Goal: Information Seeking & Learning: Learn about a topic

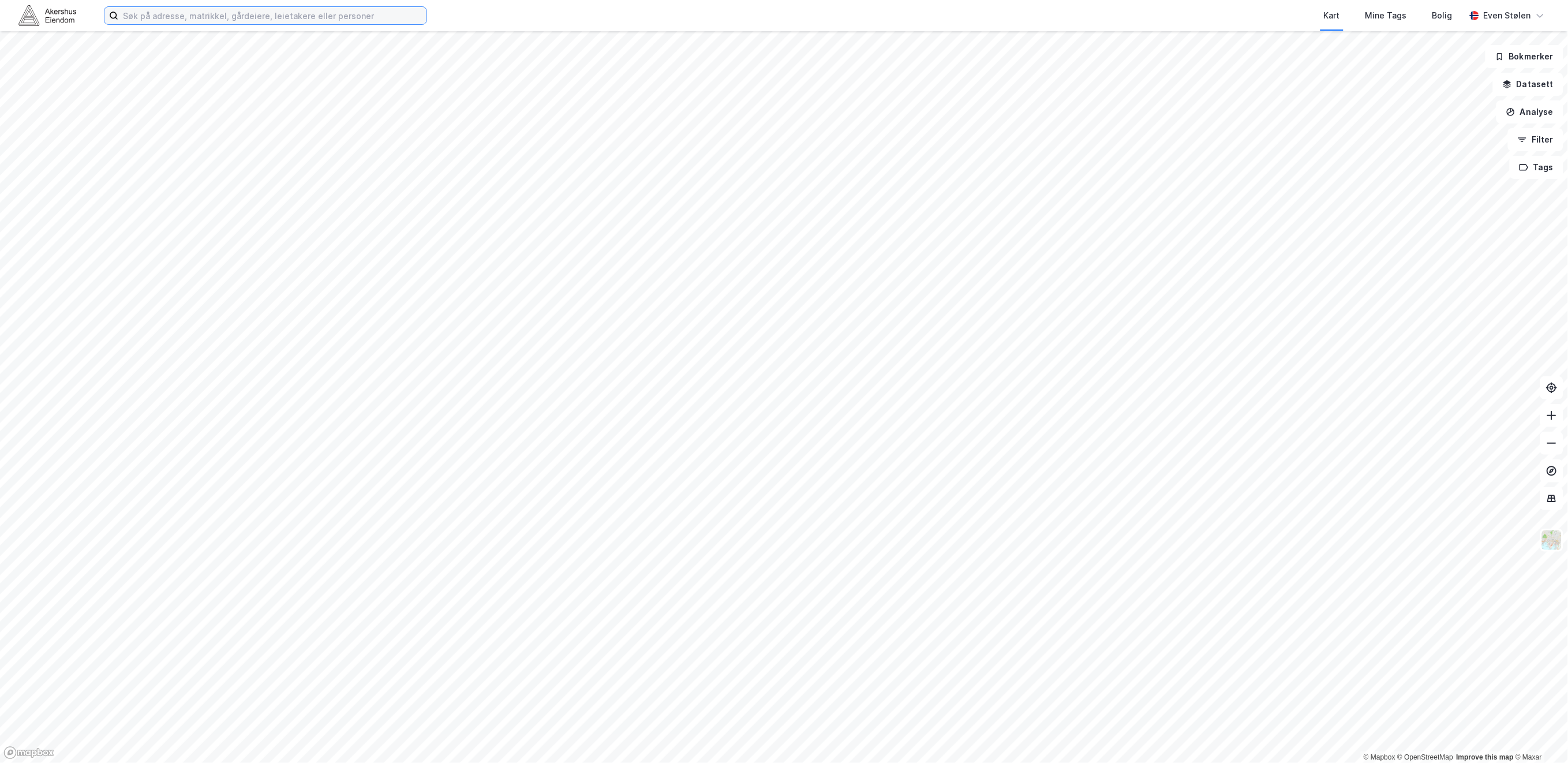
click at [361, 20] on input at bounding box center [273, 15] width 308 height 17
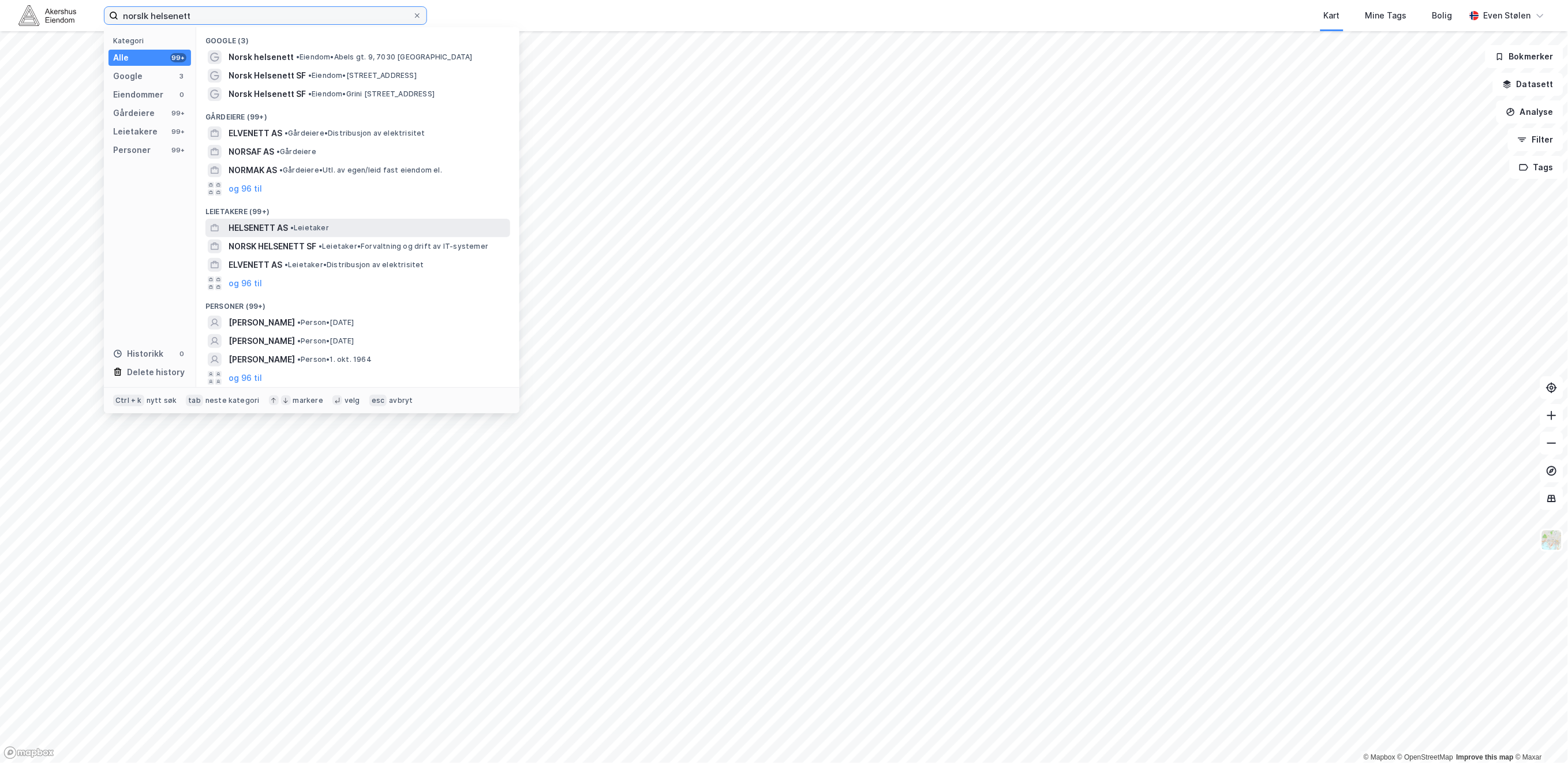
type input "norslk helsenett"
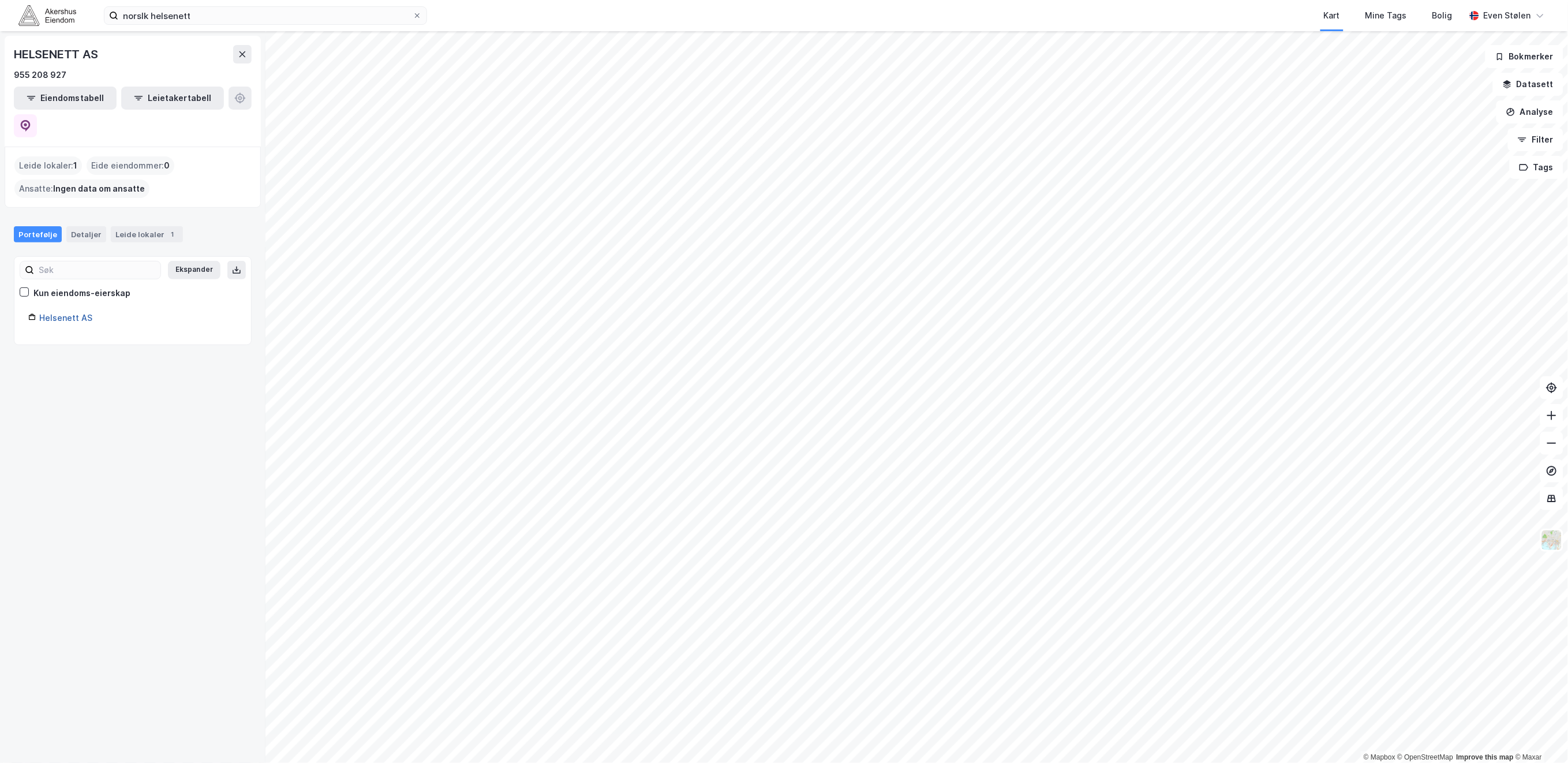
click at [57, 313] on link "Helsenett AS" at bounding box center [65, 318] width 53 height 10
click at [30, 12] on img at bounding box center [47, 15] width 58 height 20
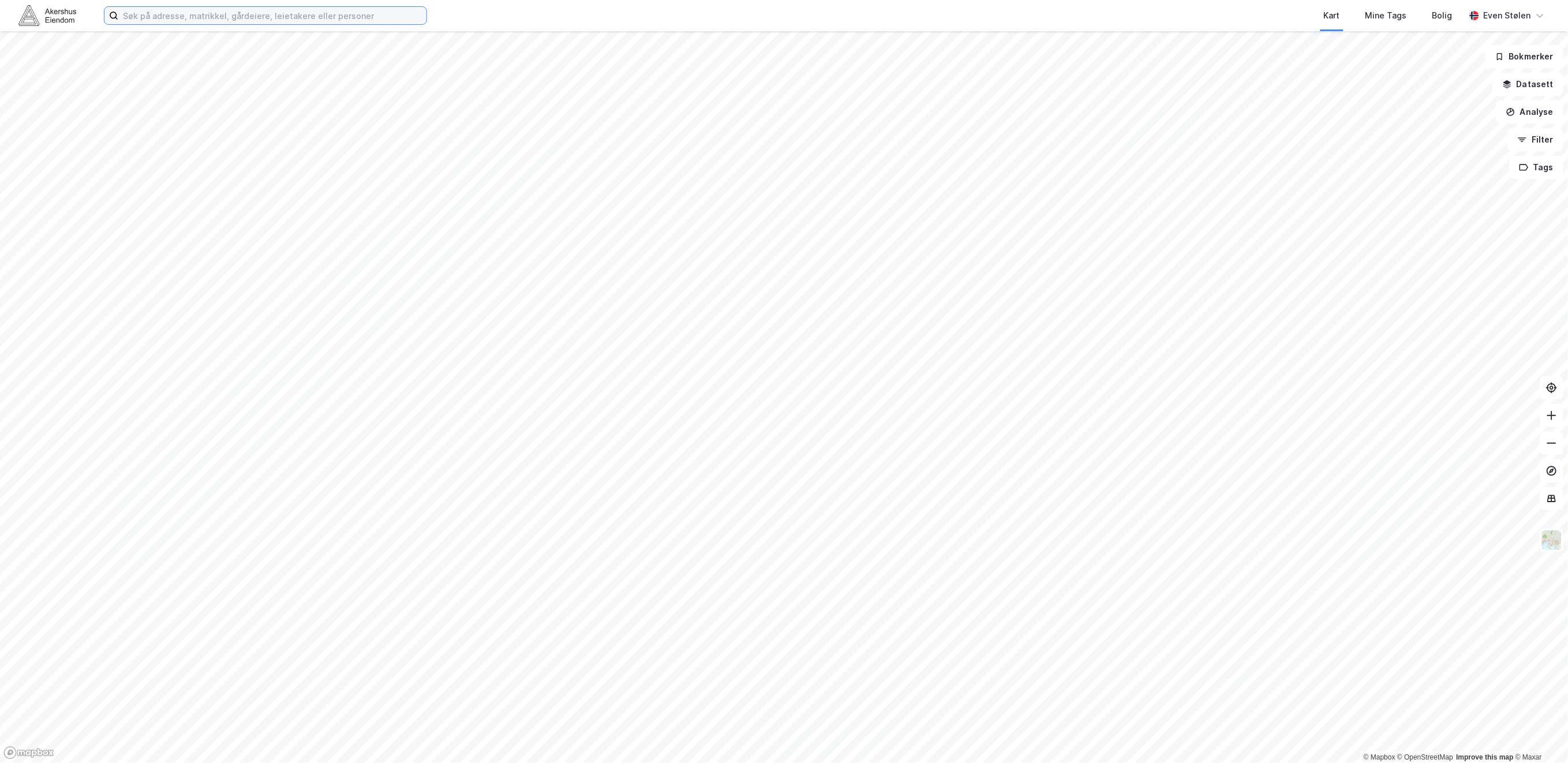
click at [144, 14] on input at bounding box center [273, 15] width 308 height 17
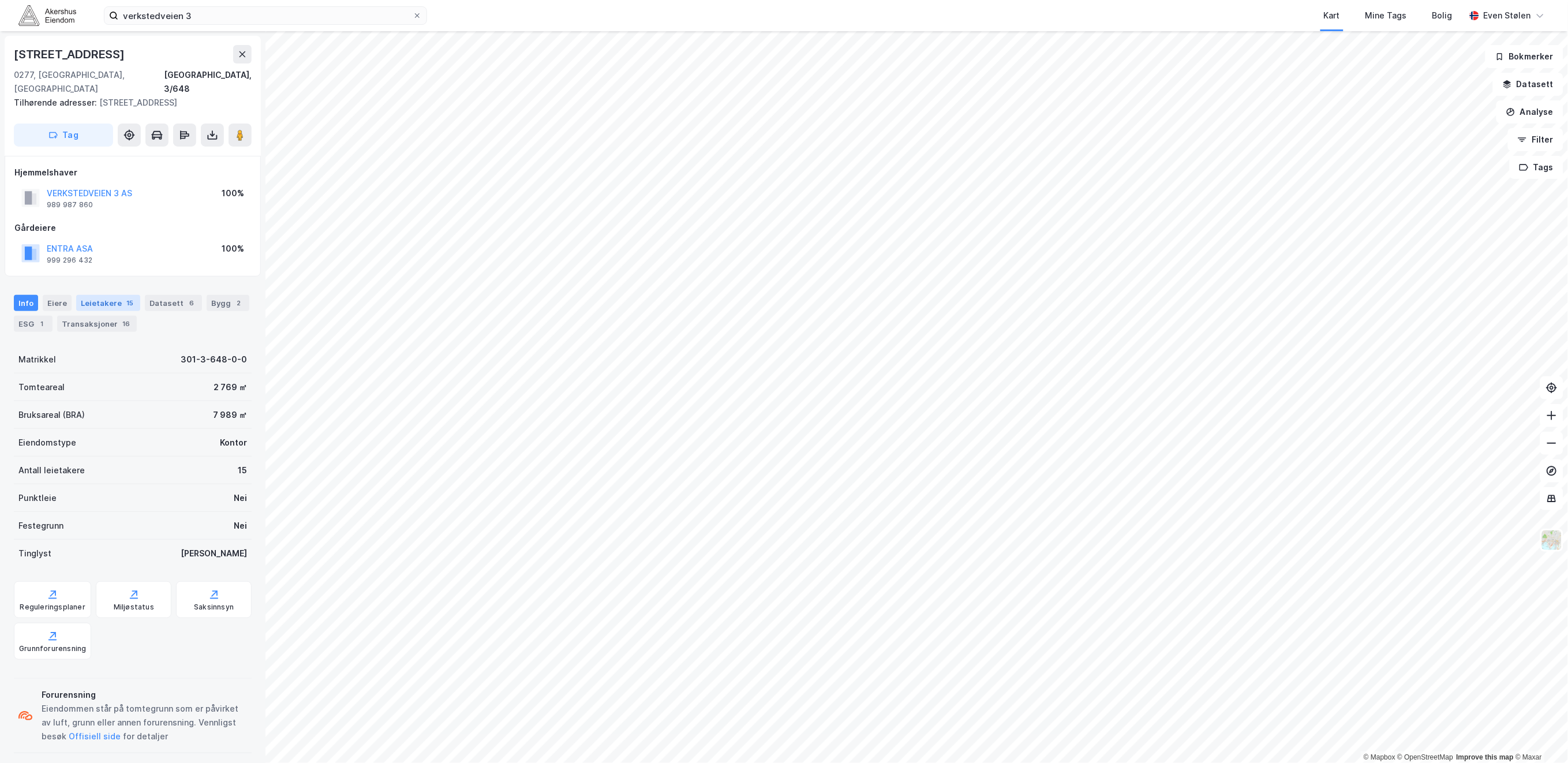
click at [105, 295] on div "Leietakere 15" at bounding box center [108, 303] width 64 height 17
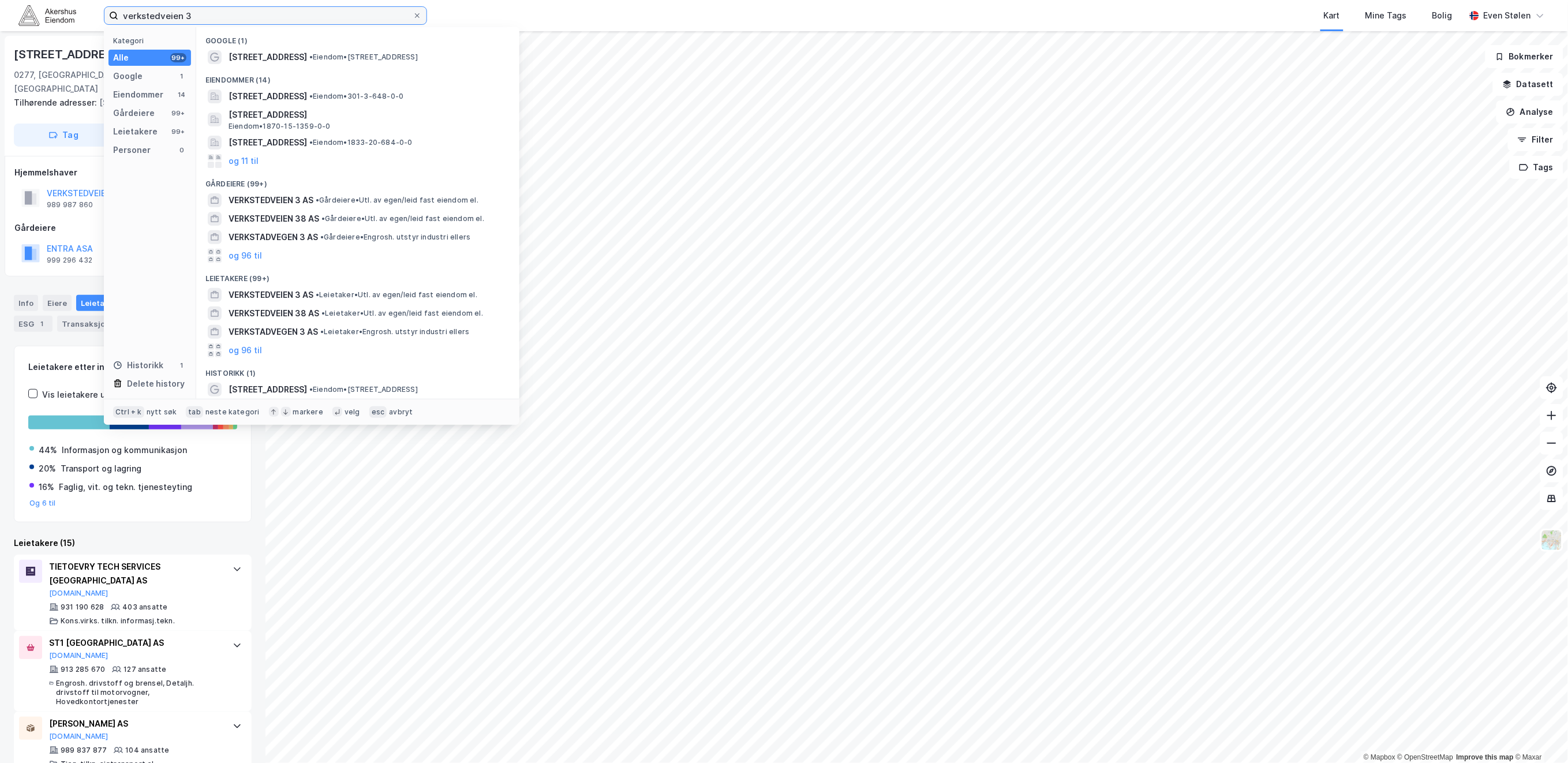
click at [259, 11] on input "verkstedveien 3" at bounding box center [265, 15] width 294 height 17
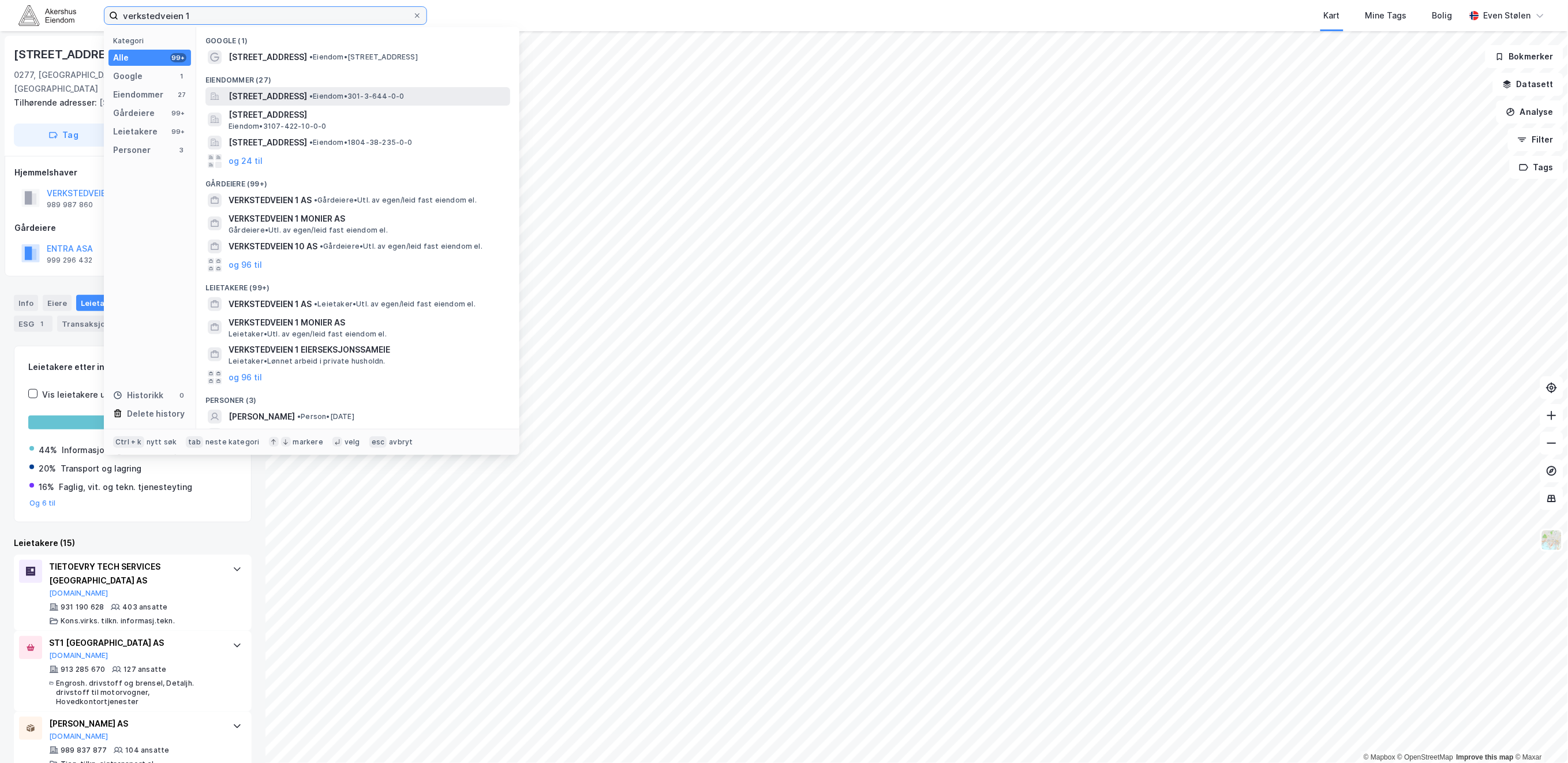
type input "verkstedveien 1"
